Goal: Task Accomplishment & Management: Use online tool/utility

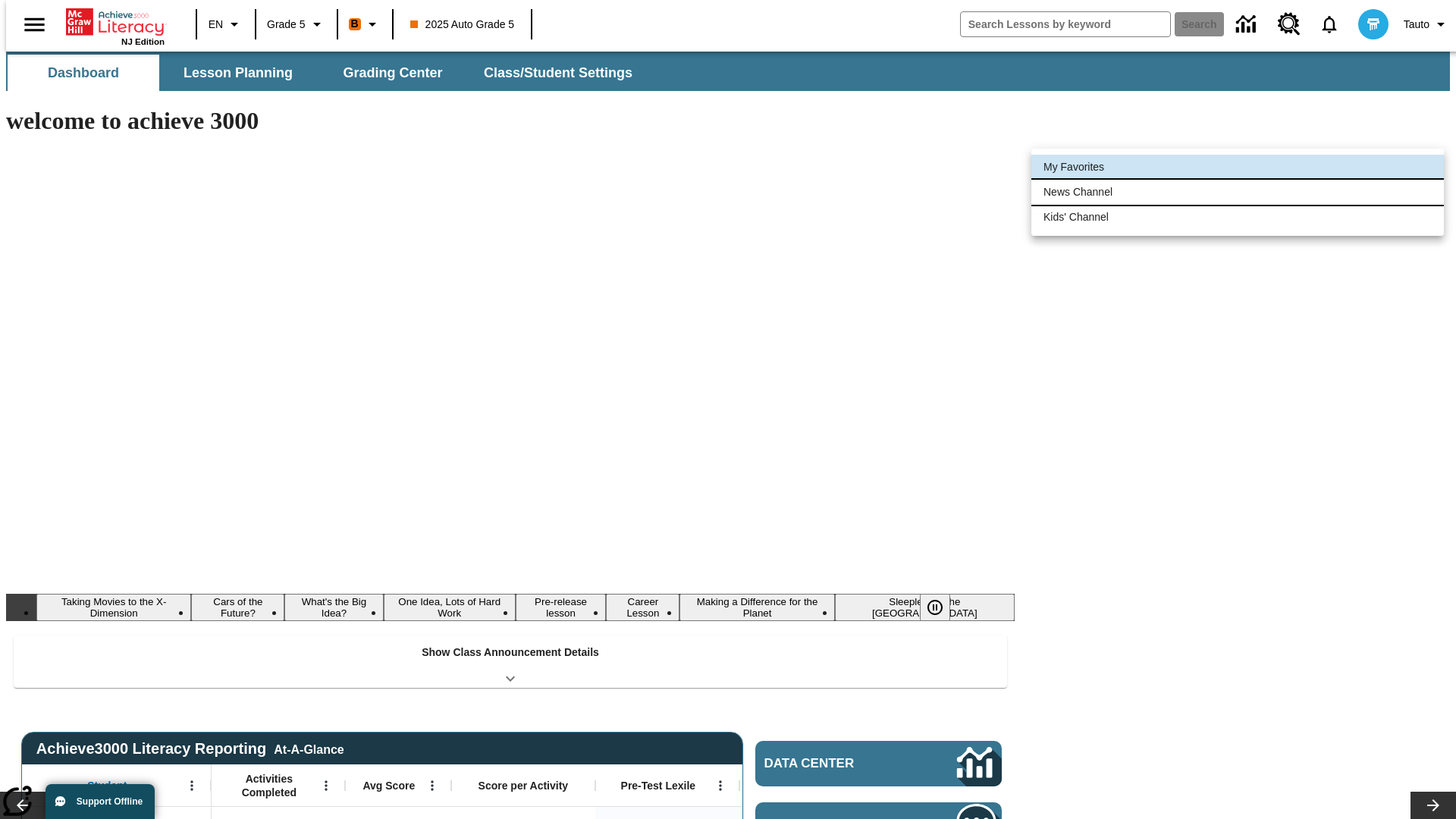
click at [1238, 192] on li "News Channel" at bounding box center [1238, 192] width 412 height 25
type input "120"
